Goal: Task Accomplishment & Management: Manage account settings

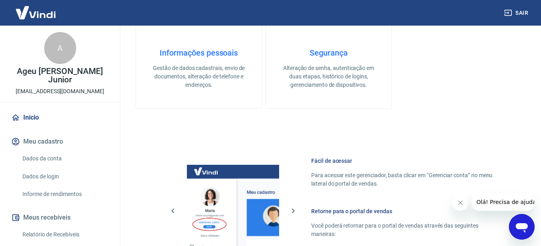
scroll to position [471, 0]
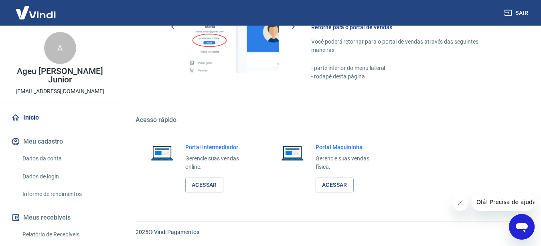
click at [199, 193] on div "Portal Intermediador Gerencie suas vendas online. Acessar" at bounding box center [197, 168] width 125 height 69
click at [200, 184] on link "Acessar" at bounding box center [204, 185] width 38 height 15
click at [202, 181] on link "Acessar" at bounding box center [204, 185] width 38 height 15
click at [44, 160] on link "Dados da conta" at bounding box center [64, 159] width 91 height 16
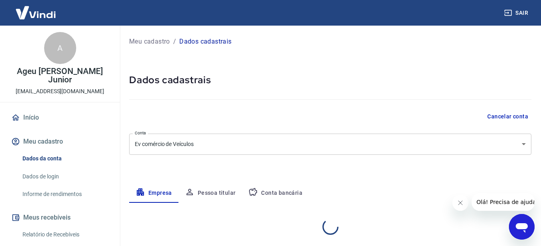
select select "MT"
select select "business"
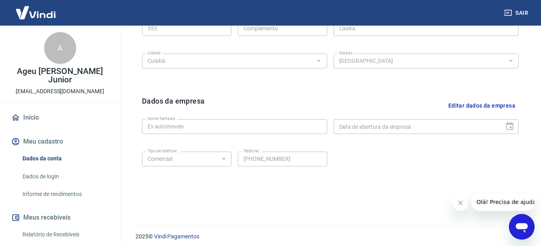
scroll to position [331, 0]
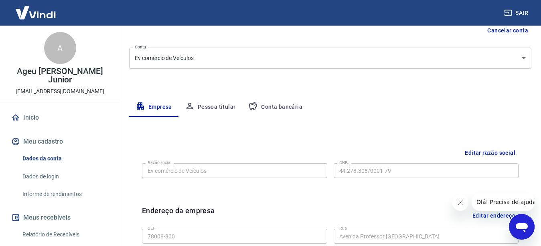
click at [227, 107] on button "Pessoa titular" at bounding box center [210, 107] width 64 height 19
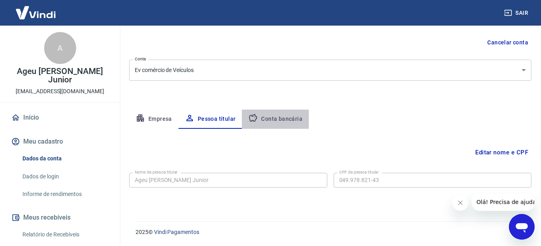
click at [279, 121] on button "Conta bancária" at bounding box center [275, 119] width 67 height 19
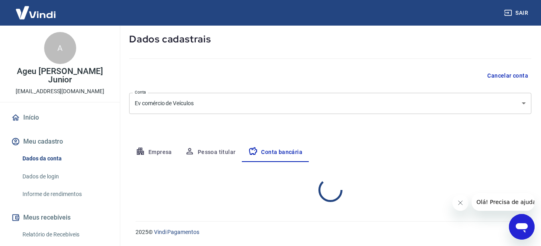
select select "1"
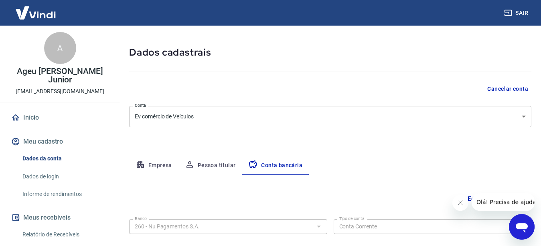
scroll to position [0, 0]
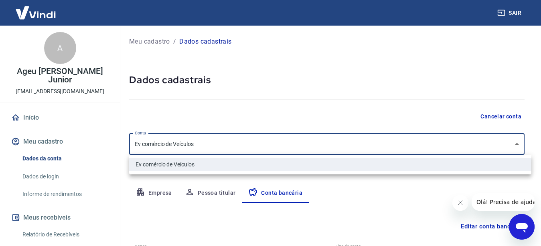
click at [216, 142] on body "Sair A Ageu Bento Antunes Junior ageu748@gmail.com Início Meu cadastro Dados da…" at bounding box center [270, 123] width 541 height 246
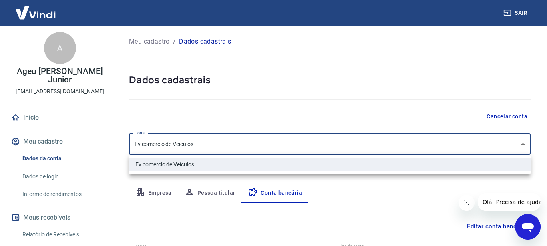
click at [222, 109] on div at bounding box center [273, 123] width 547 height 246
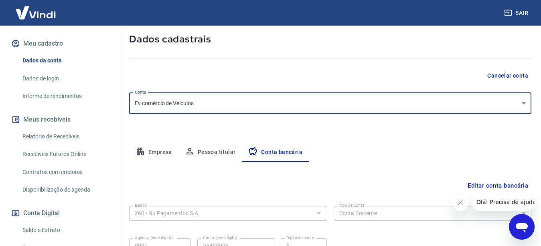
scroll to position [18, 0]
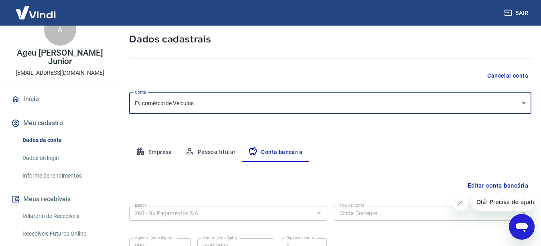
click at [38, 129] on button "Meu cadastro" at bounding box center [60, 124] width 101 height 18
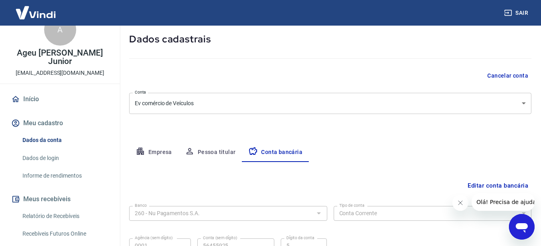
click at [35, 125] on button "Meu cadastro" at bounding box center [60, 124] width 101 height 18
click at [145, 149] on button "Empresa" at bounding box center [153, 152] width 49 height 19
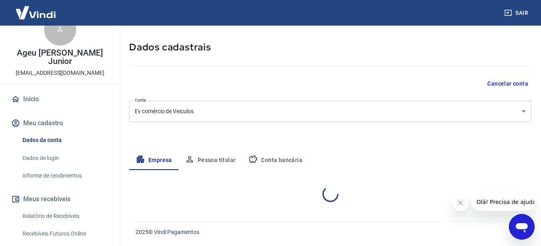
select select "MT"
select select "business"
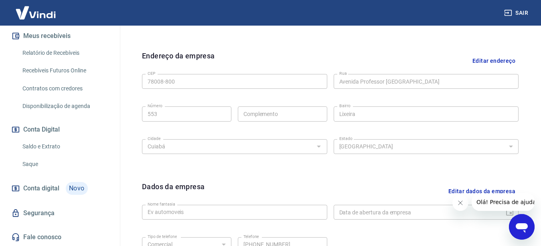
scroll to position [278, 0]
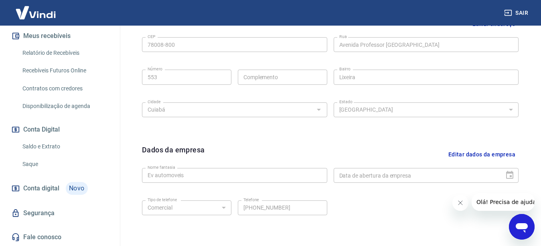
click at [34, 186] on span "Conta digital" at bounding box center [41, 188] width 36 height 11
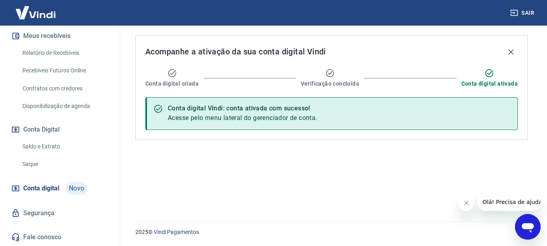
click at [52, 214] on link "Segurança" at bounding box center [60, 214] width 101 height 18
